Goal: Task Accomplishment & Management: Use online tool/utility

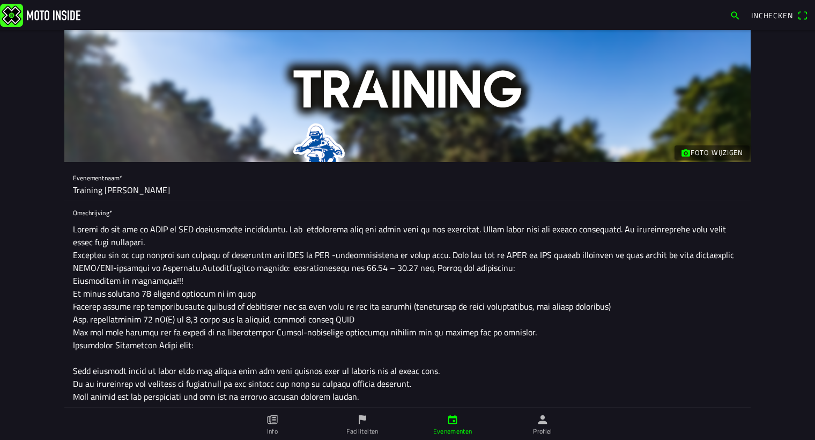
scroll to position [1023, 0]
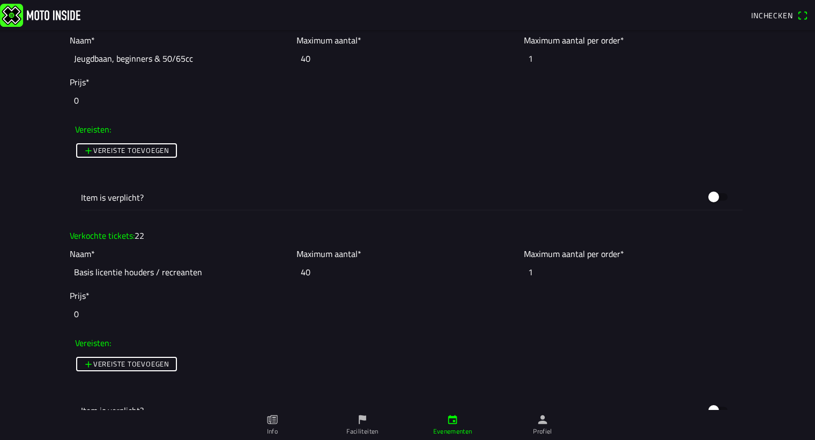
scroll to position [1120, 0]
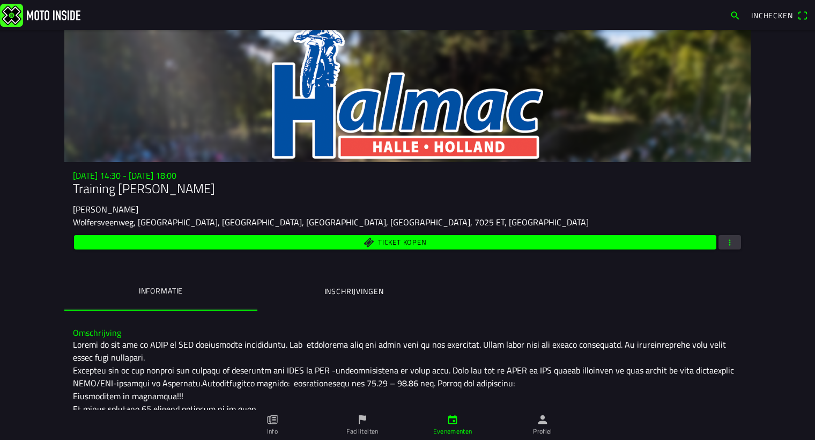
click at [726, 241] on span "button" at bounding box center [730, 242] width 10 height 14
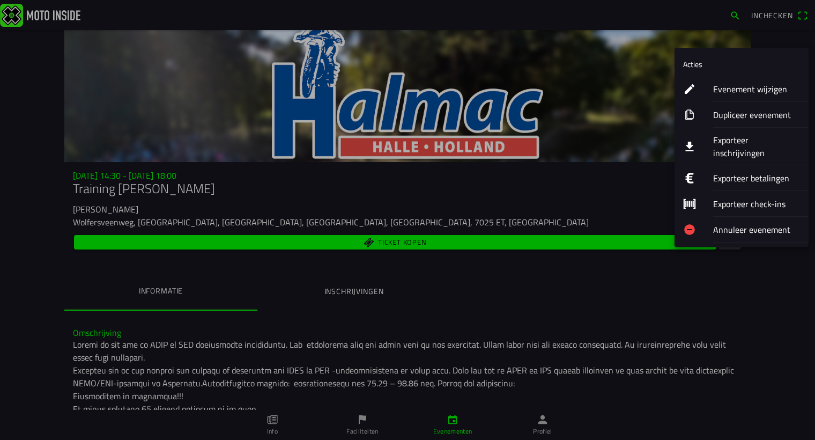
click at [734, 133] on ion-label "Exporteer inschrijvingen" at bounding box center [756, 146] width 87 height 26
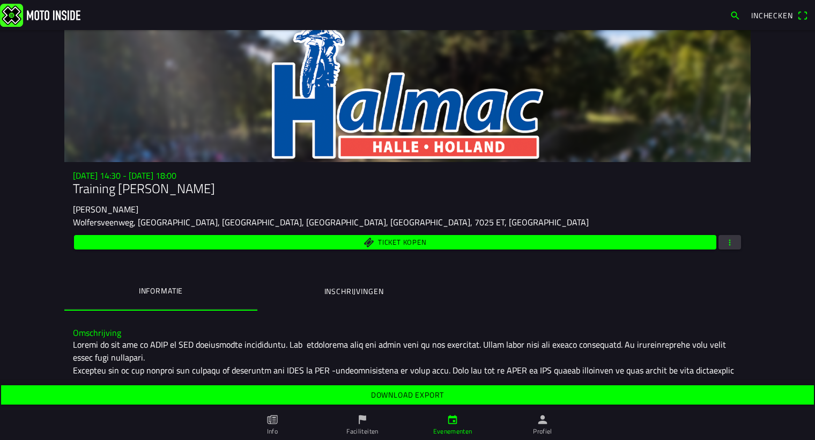
click at [0, 0] on slot "Download export" at bounding box center [0, 0] width 0 height 0
